Goal: Information Seeking & Learning: Learn about a topic

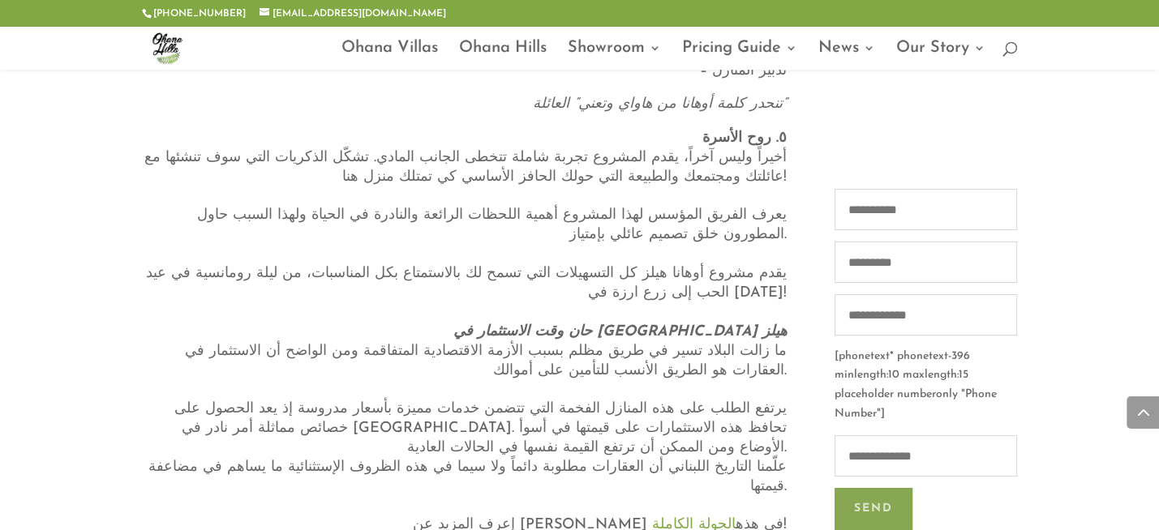
scroll to position [2677, 0]
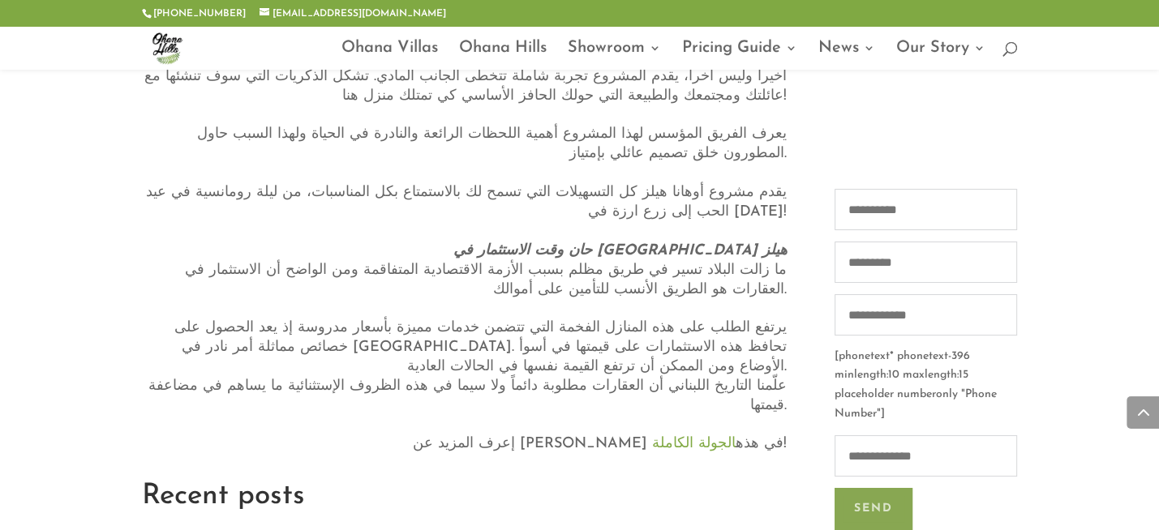
click at [652, 436] on link "الجولة الكاملة" at bounding box center [694, 443] width 84 height 15
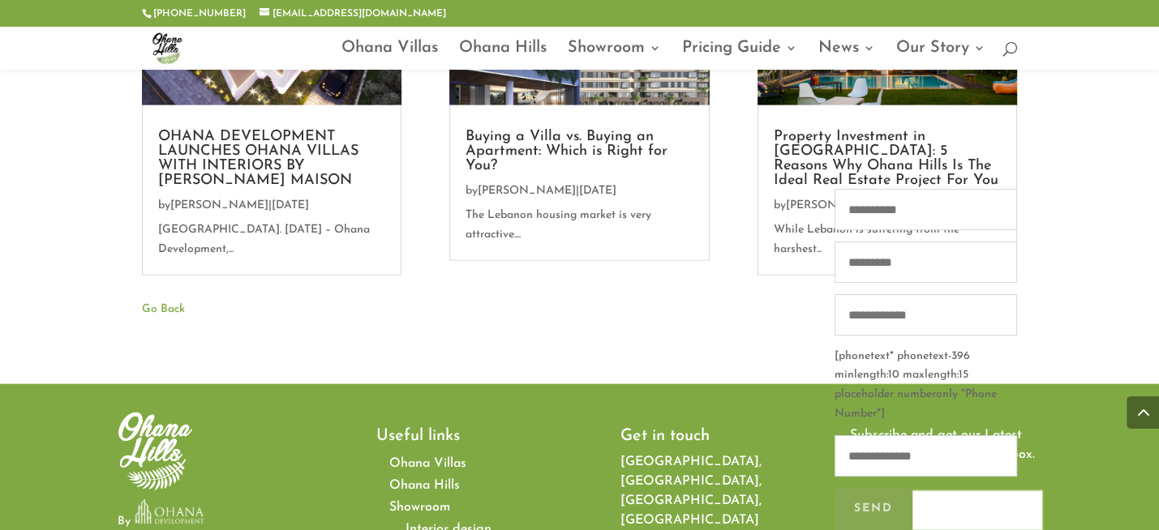
scroll to position [3306, 0]
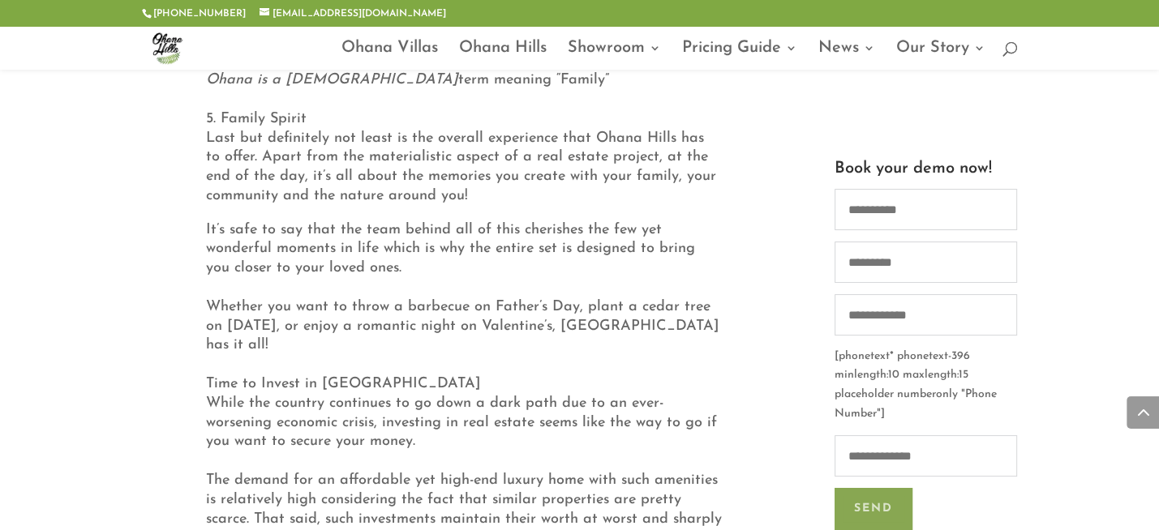
scroll to position [3569, 0]
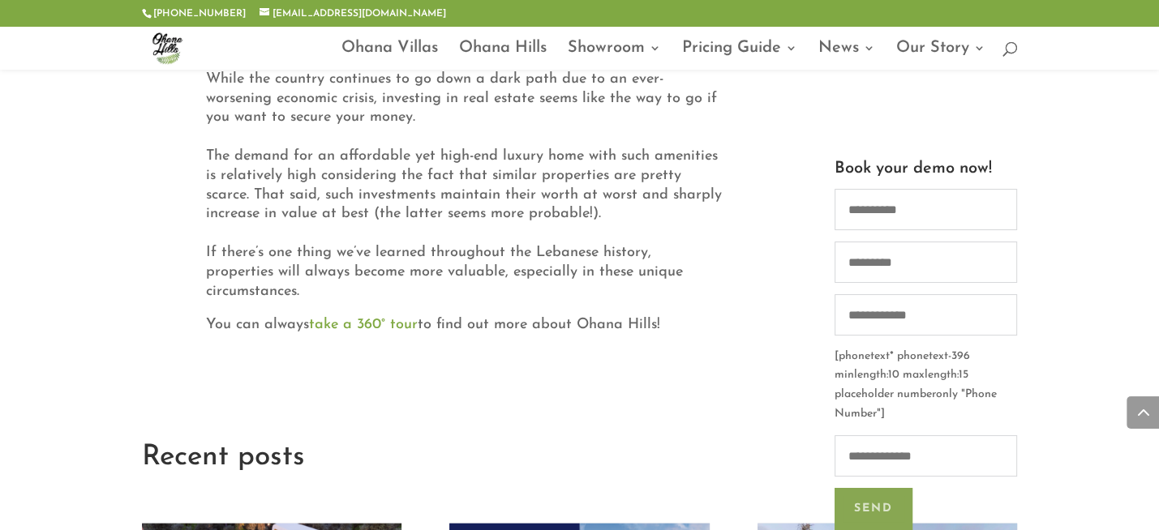
click at [377, 327] on link "take a 360° tour" at bounding box center [363, 325] width 109 height 15
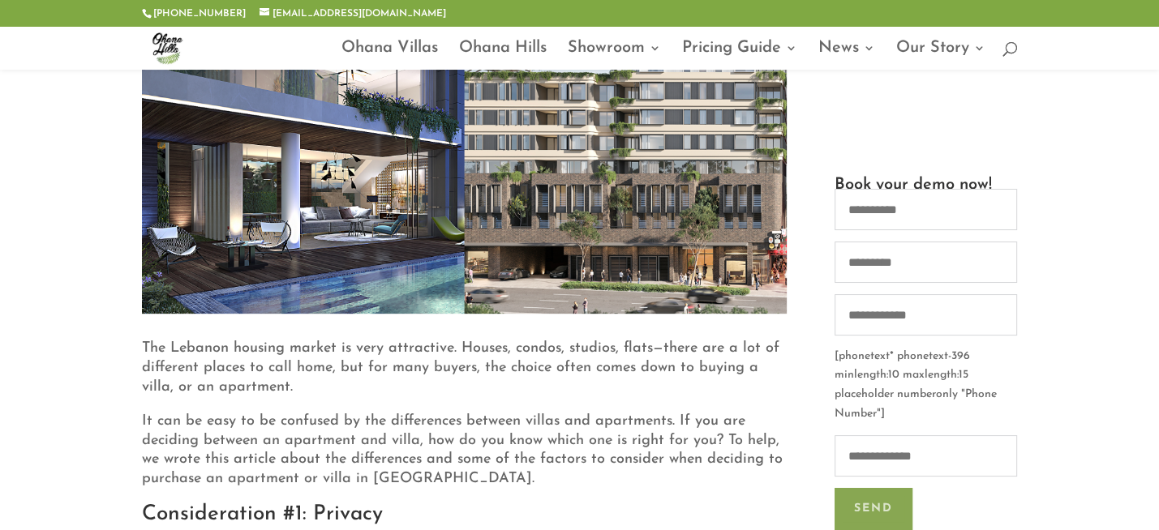
scroll to position [568, 0]
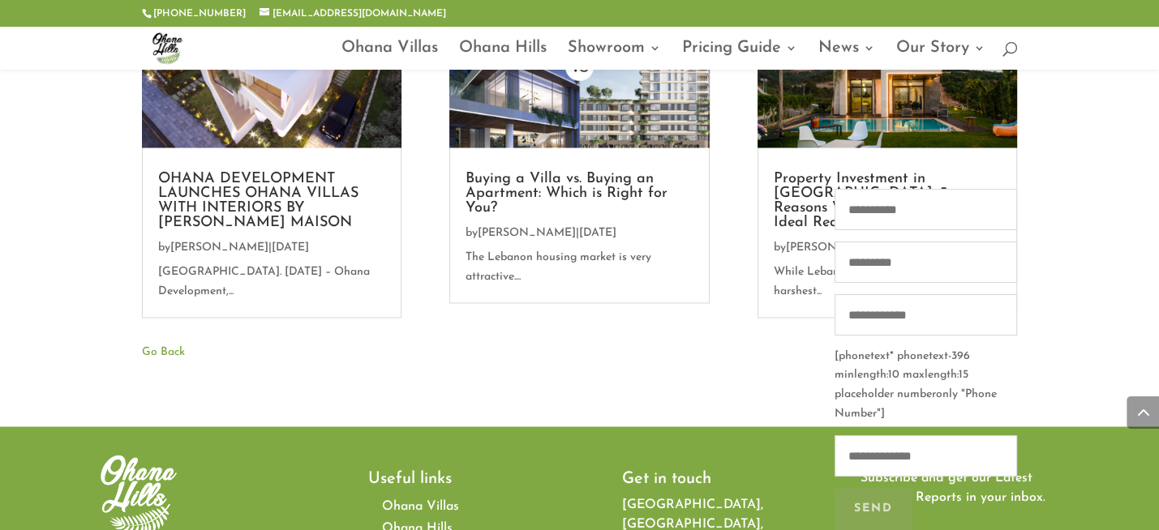
scroll to position [2596, 0]
